Goal: Task Accomplishment & Management: Complete application form

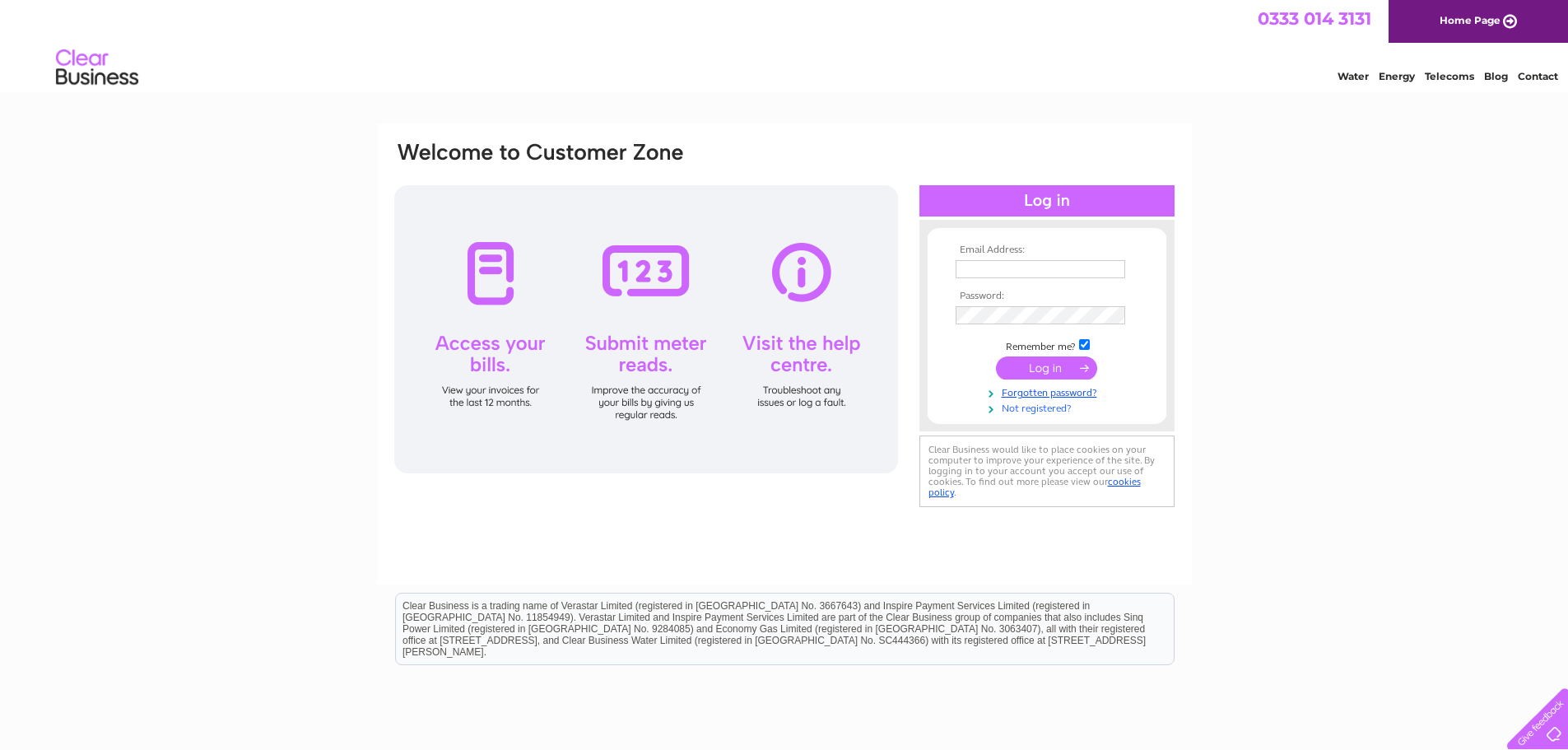
click at [1043, 407] on link "Not registered?" at bounding box center [1049, 407] width 187 height 16
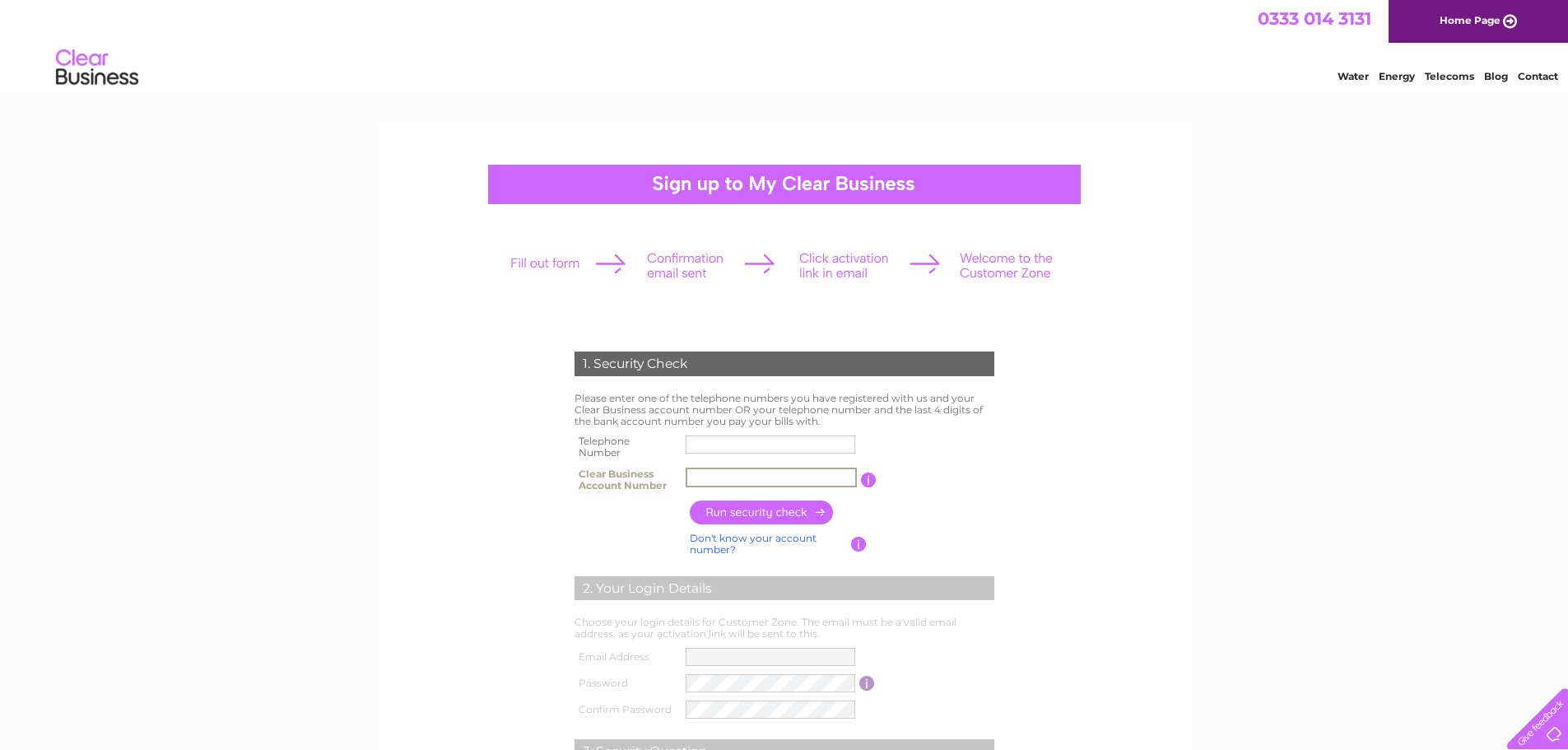
click at [715, 481] on input "text" at bounding box center [771, 477] width 171 height 19
click at [722, 444] on input "text" at bounding box center [771, 445] width 171 height 19
type input "07389729454"
click at [767, 479] on input "text" at bounding box center [770, 477] width 170 height 18
click at [722, 479] on input "text" at bounding box center [771, 477] width 171 height 19
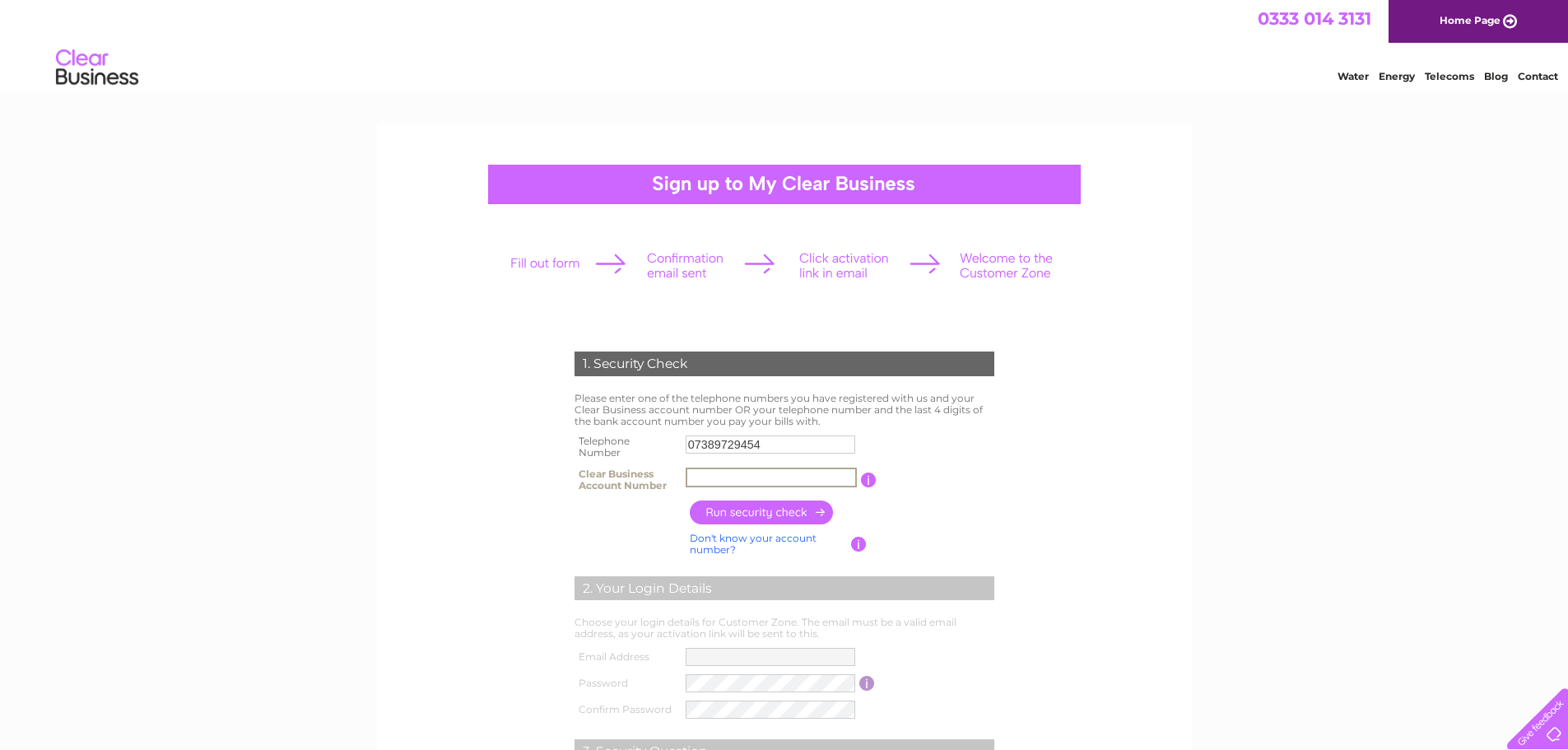
paste input "CB938427"
type input "CB938427"
click at [759, 507] on input "button" at bounding box center [762, 512] width 145 height 24
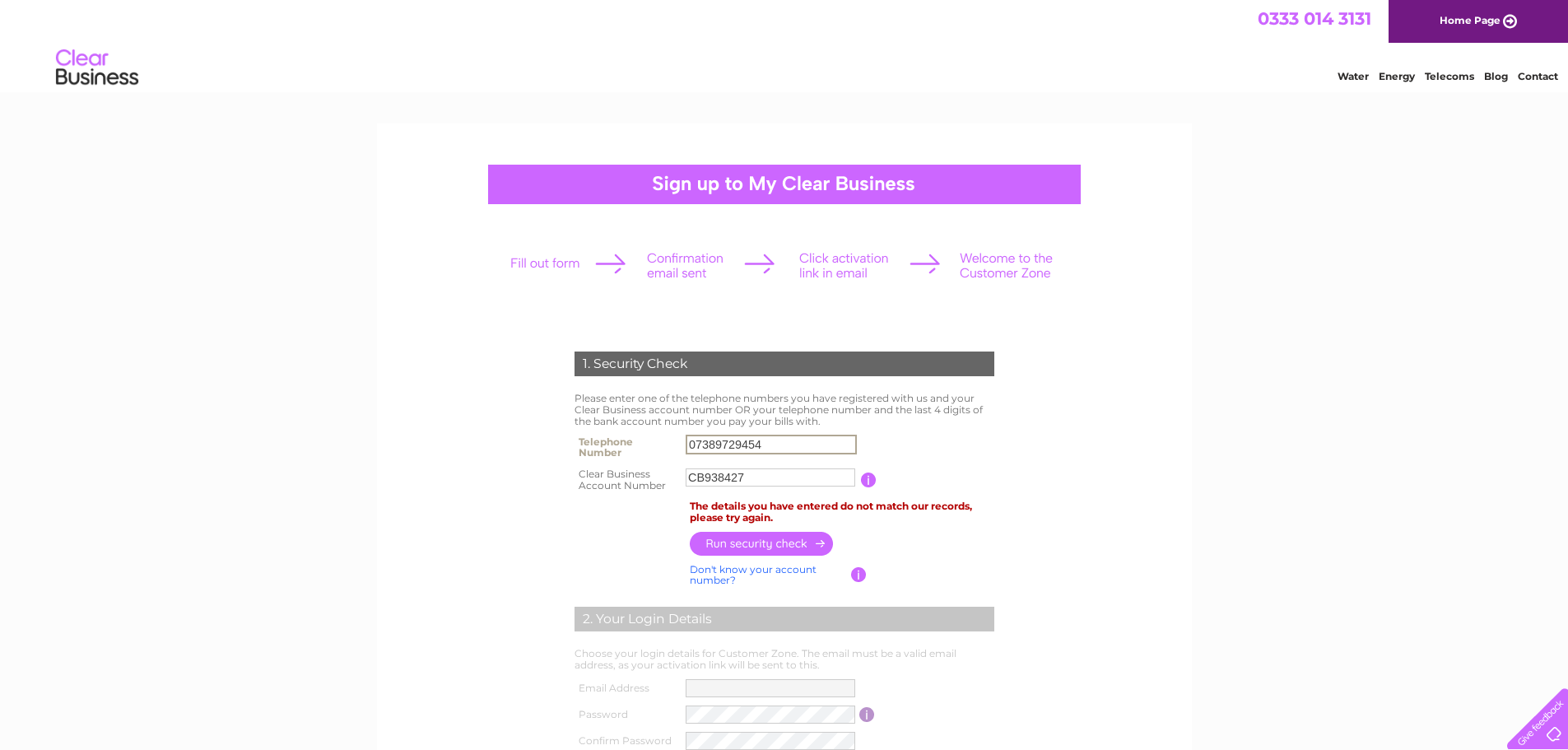
drag, startPoint x: 780, startPoint y: 442, endPoint x: 673, endPoint y: 454, distance: 107.7
click at [673, 454] on tr "Telephone Number 07389729454" at bounding box center [784, 447] width 428 height 33
click at [754, 544] on input "button" at bounding box center [762, 543] width 145 height 24
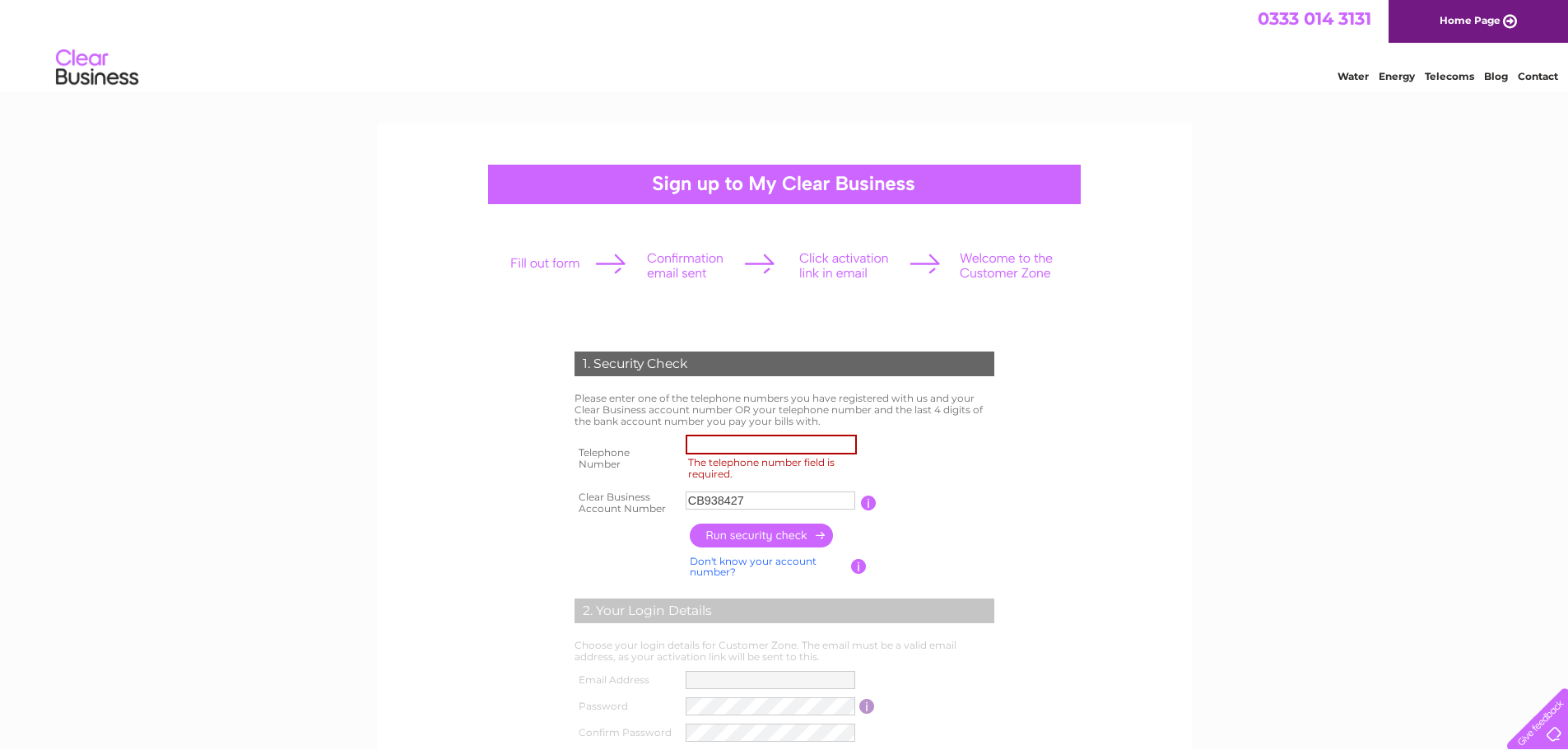
click at [724, 450] on input "The telephone number field is required." at bounding box center [771, 445] width 171 height 19
click at [701, 439] on input "The telephone number field is required." at bounding box center [771, 445] width 171 height 19
type input "07442636782"
click at [745, 531] on input "button" at bounding box center [762, 535] width 145 height 24
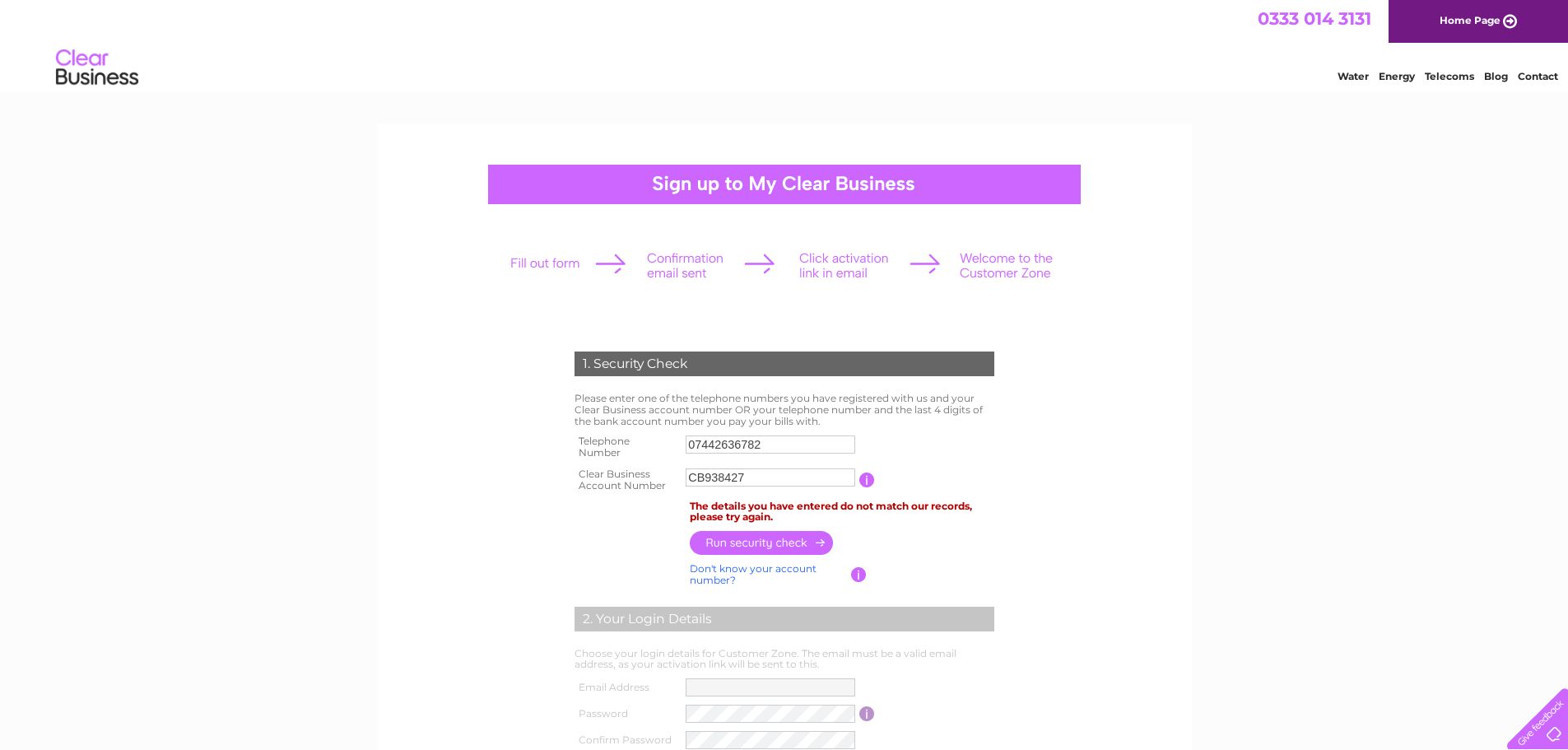
click at [868, 477] on input "button" at bounding box center [867, 480] width 16 height 15
click at [1538, 73] on link "Contact" at bounding box center [1538, 76] width 40 height 12
